Goal: Task Accomplishment & Management: Manage account settings

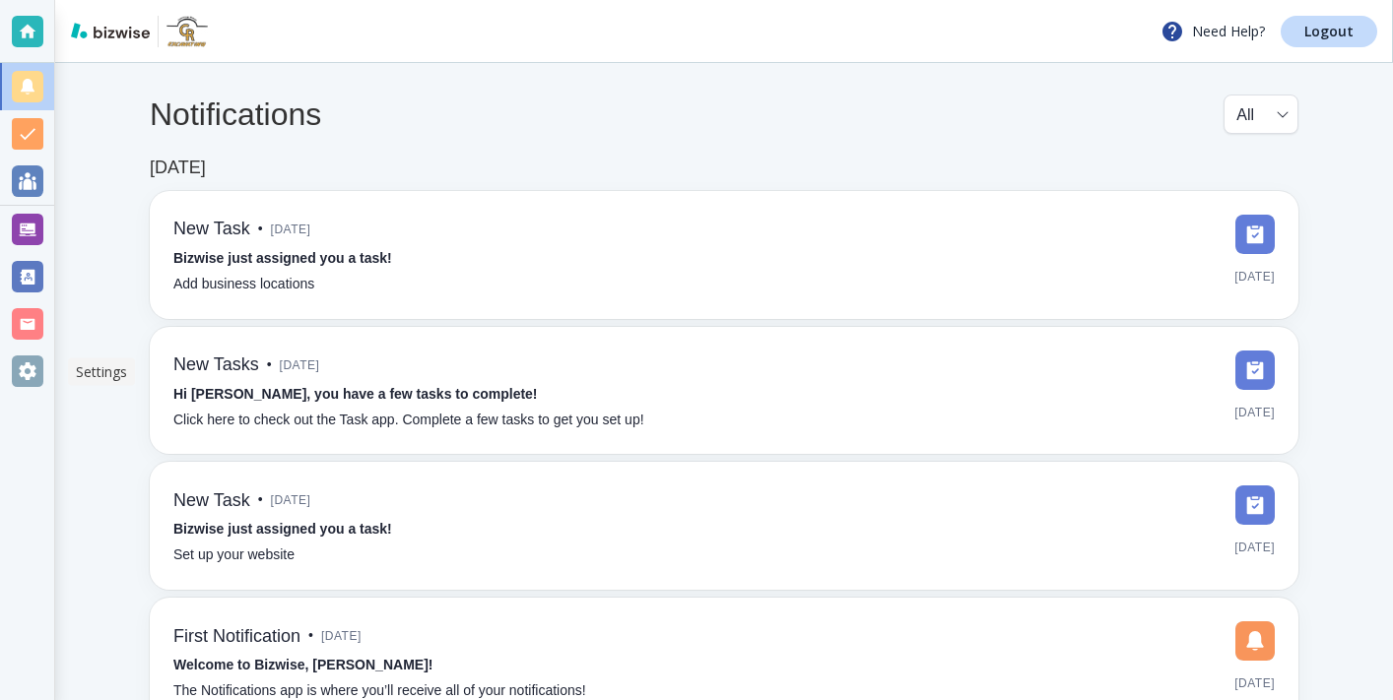
click at [25, 366] on div at bounding box center [28, 372] width 32 height 32
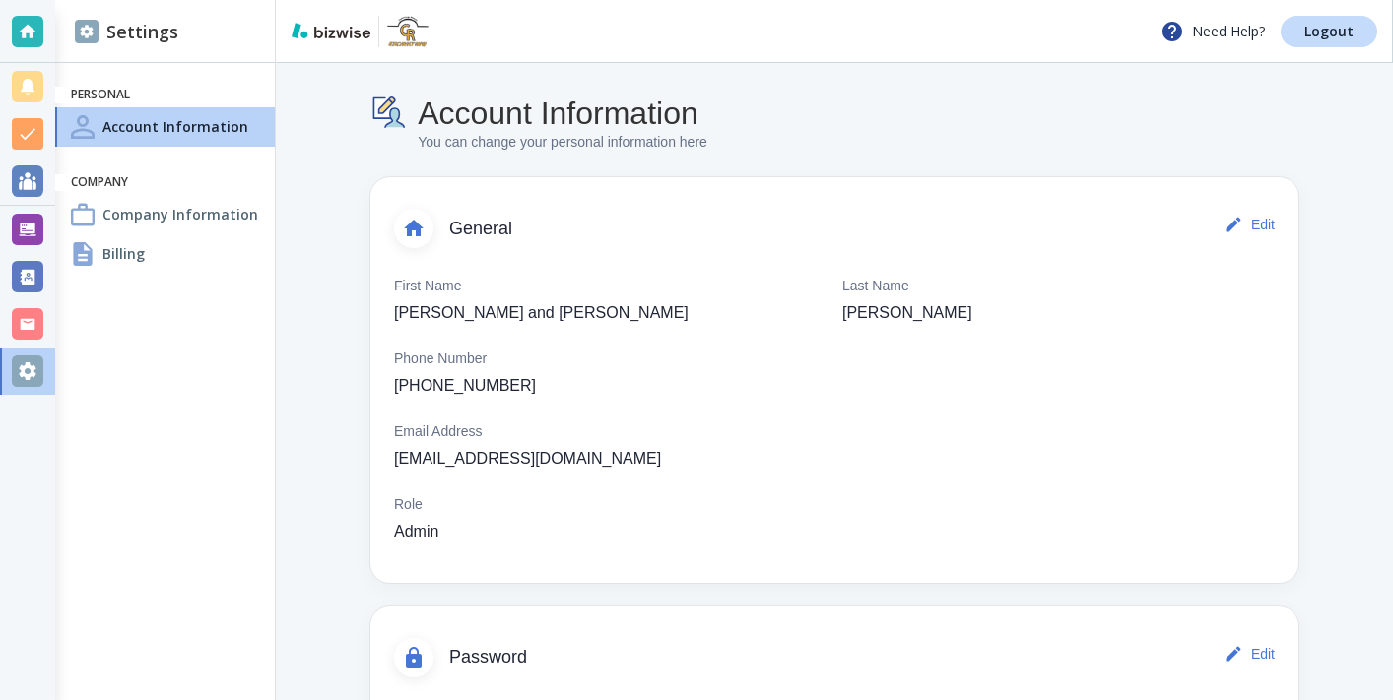
click at [122, 251] on h4 "Billing" at bounding box center [123, 253] width 42 height 21
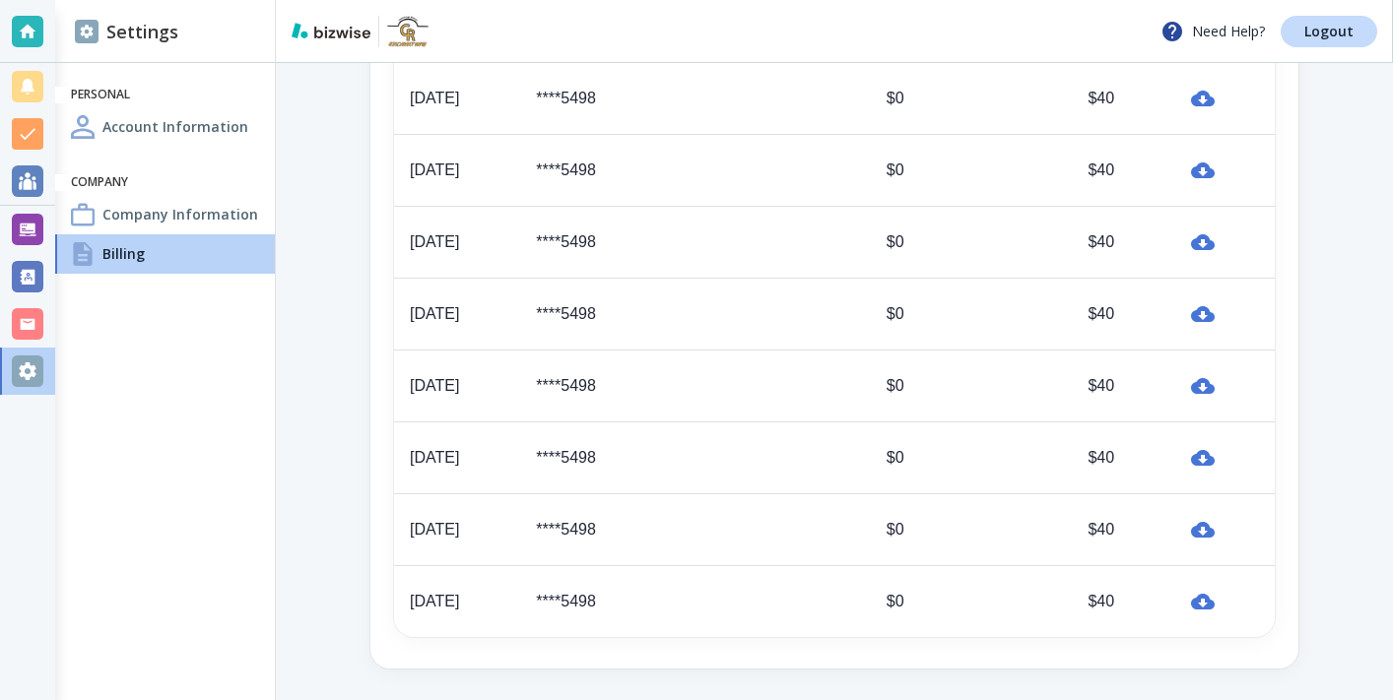
scroll to position [893, 0]
click at [1203, 602] on icon "button" at bounding box center [1203, 603] width 24 height 16
